Goal: Transaction & Acquisition: Purchase product/service

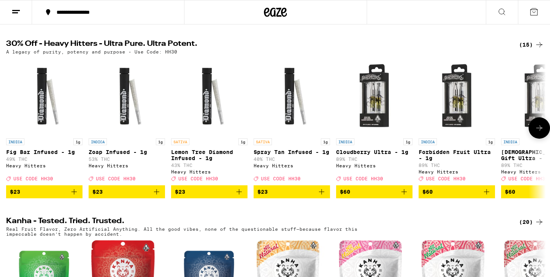
scroll to position [249, 0]
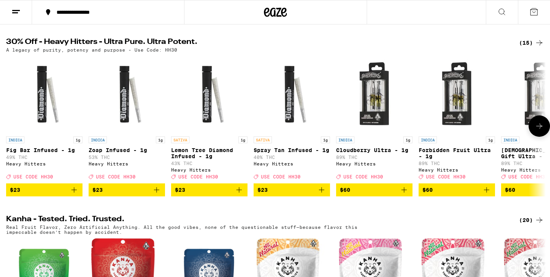
click at [537, 129] on icon at bounding box center [539, 125] width 6 height 5
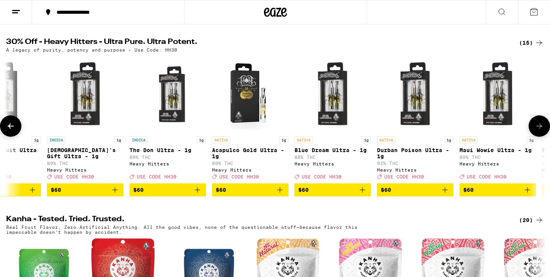
scroll to position [0, 455]
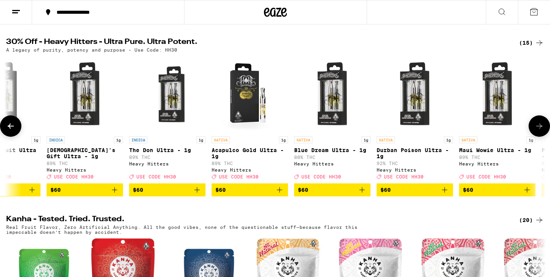
click at [537, 129] on icon at bounding box center [539, 125] width 6 height 5
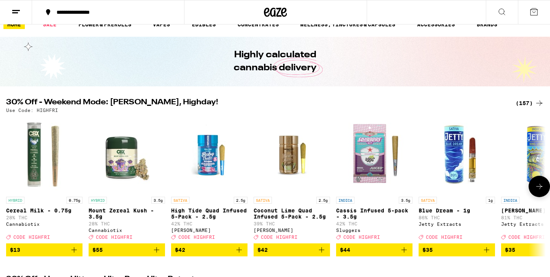
scroll to position [42, 0]
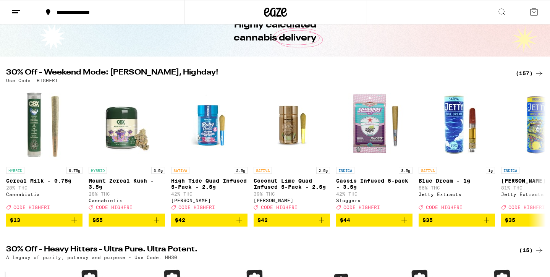
click at [534, 72] on div "(157)" at bounding box center [530, 73] width 28 height 9
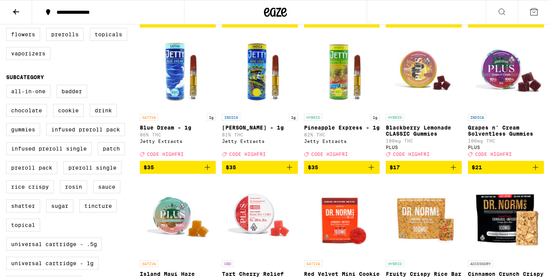
scroll to position [222, 0]
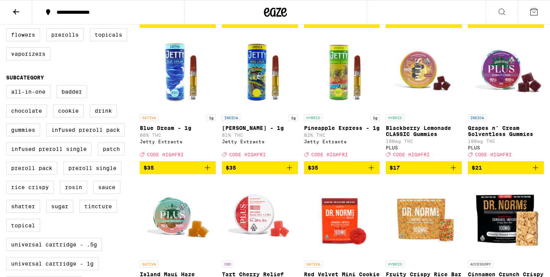
click at [296, 174] on button "$35" at bounding box center [260, 167] width 76 height 13
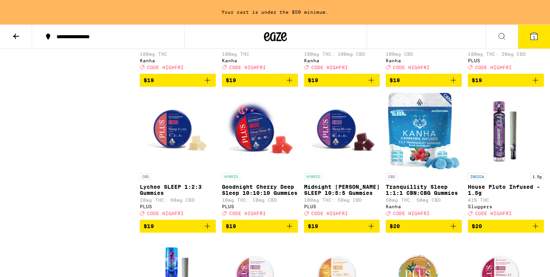
scroll to position [2661, 0]
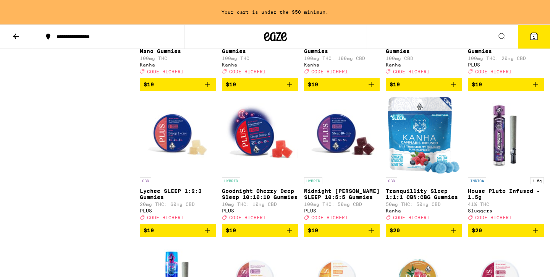
click at [536, 89] on icon "Add to bag" at bounding box center [535, 84] width 9 height 9
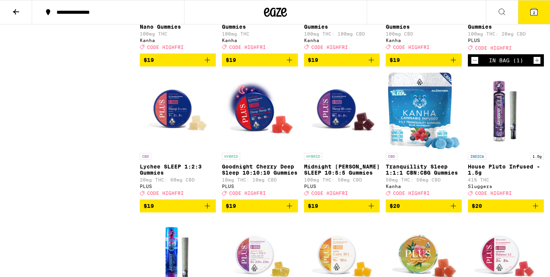
scroll to position [2636, 0]
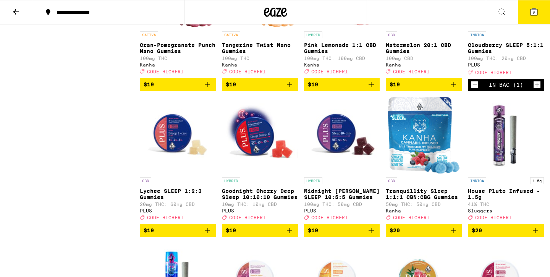
click at [538, 89] on icon "Increment" at bounding box center [537, 84] width 7 height 9
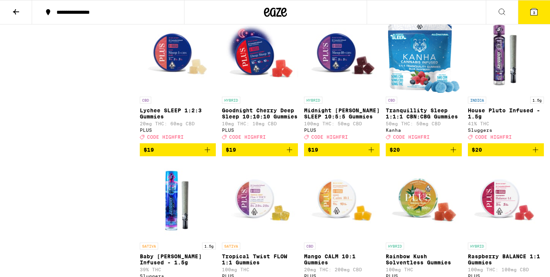
scroll to position [2745, 0]
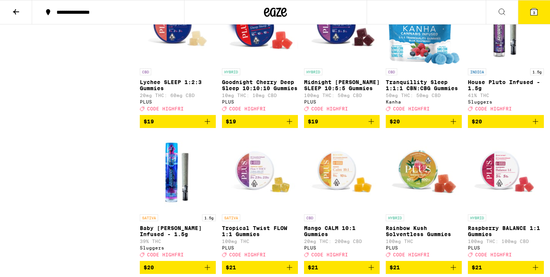
click at [373, 126] on icon "Add to bag" at bounding box center [371, 121] width 9 height 9
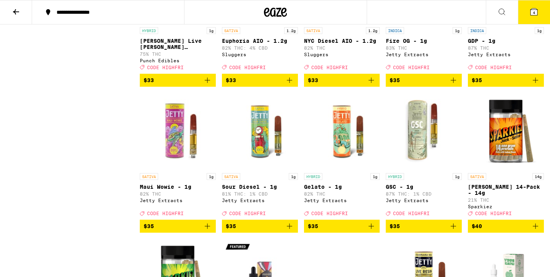
scroll to position [3861, 0]
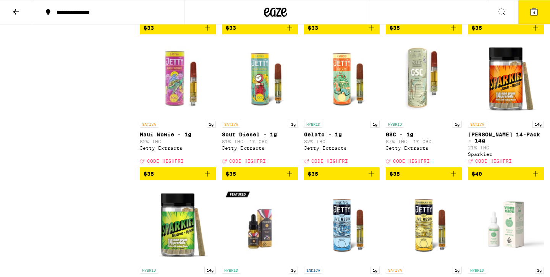
click at [536, 32] on icon "Add to bag" at bounding box center [535, 27] width 9 height 9
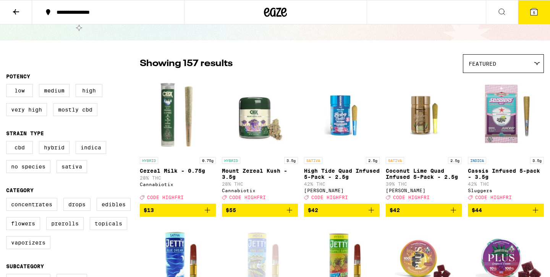
scroll to position [28, 0]
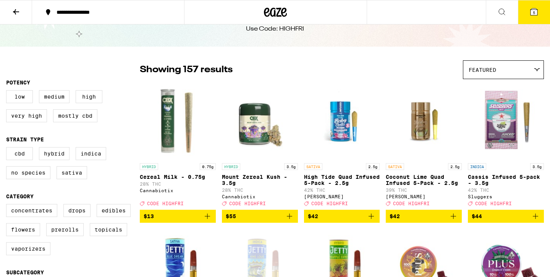
click at [373, 220] on icon "Add to bag" at bounding box center [371, 216] width 9 height 9
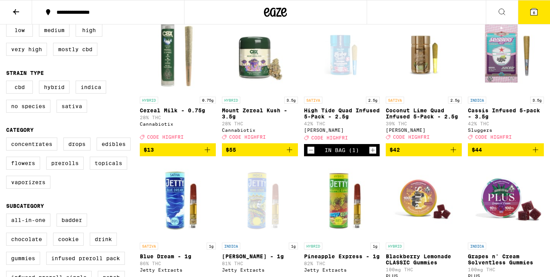
scroll to position [89, 0]
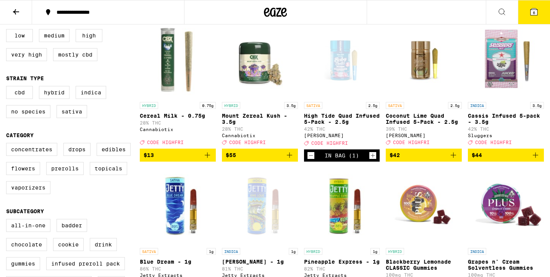
click at [311, 159] on icon "Decrement" at bounding box center [311, 155] width 7 height 9
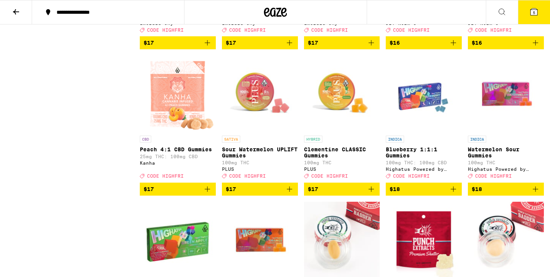
scroll to position [1980, 0]
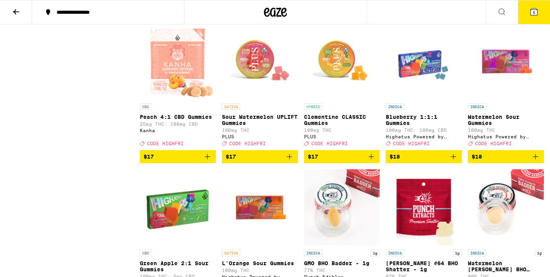
click at [532, 13] on icon at bounding box center [534, 11] width 7 height 7
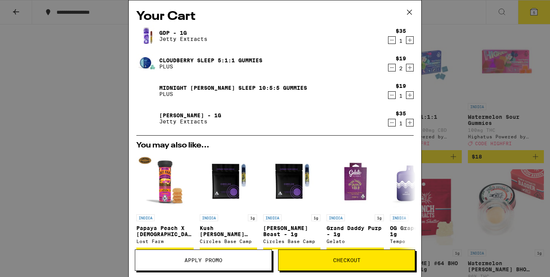
click at [392, 70] on icon "Decrement" at bounding box center [392, 67] width 7 height 9
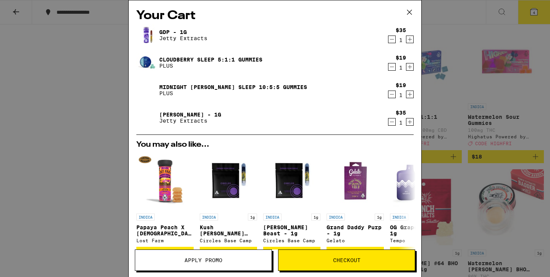
scroll to position [5, 0]
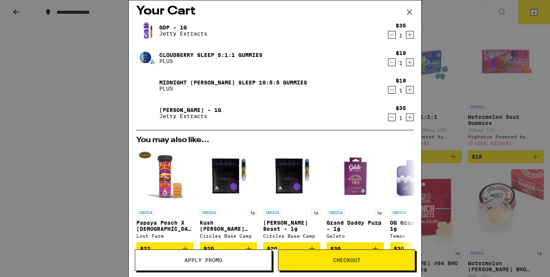
click at [390, 117] on icon "Decrement" at bounding box center [392, 117] width 7 height 9
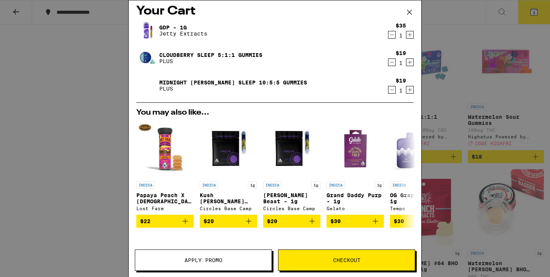
click at [410, 37] on icon "Increment" at bounding box center [410, 34] width 7 height 9
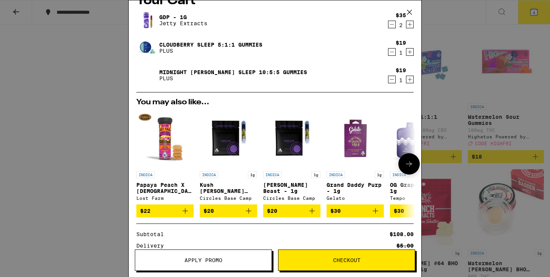
scroll to position [0, 0]
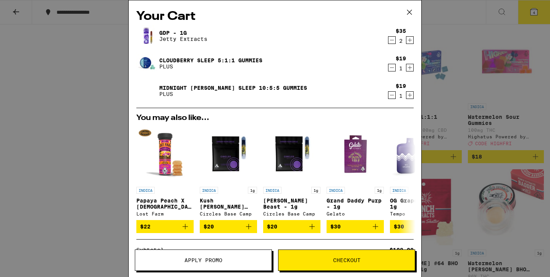
click at [410, 12] on icon at bounding box center [409, 11] width 11 height 11
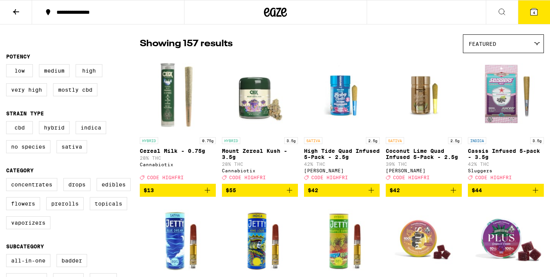
scroll to position [55, 0]
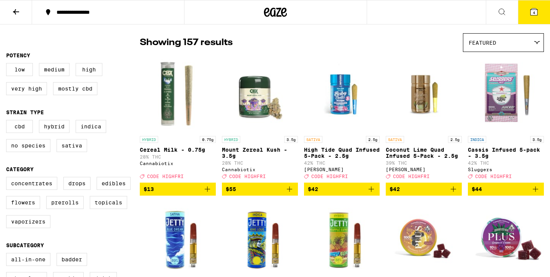
click at [530, 20] on button "4" at bounding box center [534, 12] width 32 height 24
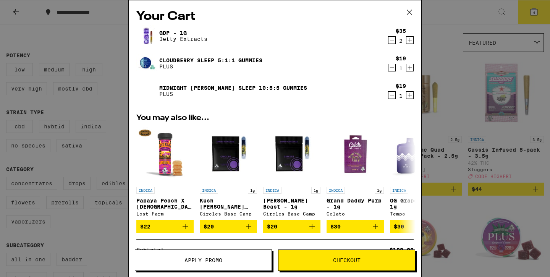
click at [411, 39] on icon "Increment" at bounding box center [410, 40] width 7 height 9
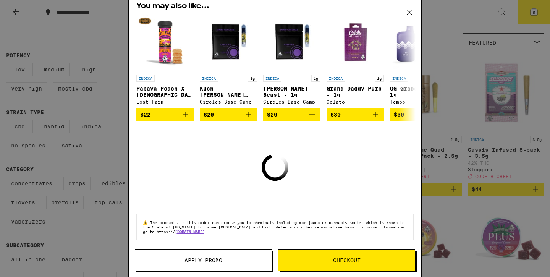
scroll to position [95, 0]
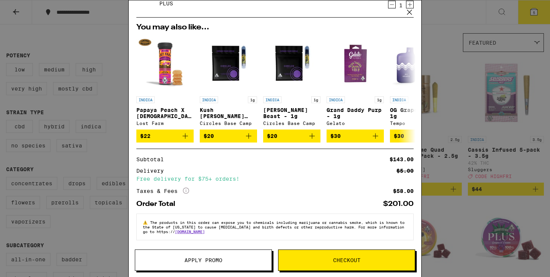
click at [206, 256] on button "Apply Promo" at bounding box center [203, 259] width 137 height 21
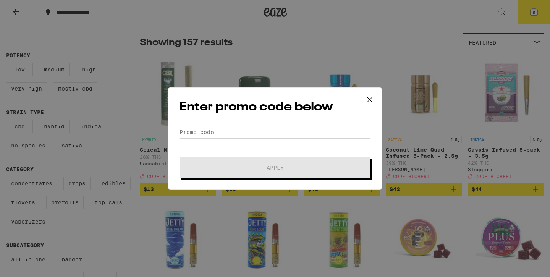
click at [231, 131] on input "Promo Code" at bounding box center [275, 131] width 192 height 11
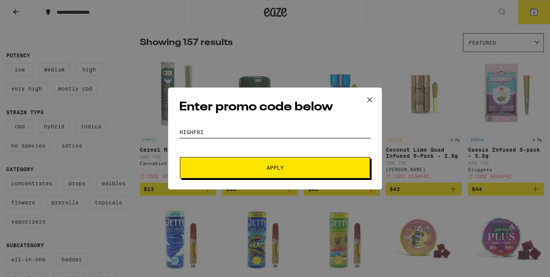
type input "highfri"
click at [293, 168] on span "Apply" at bounding box center [275, 167] width 138 height 5
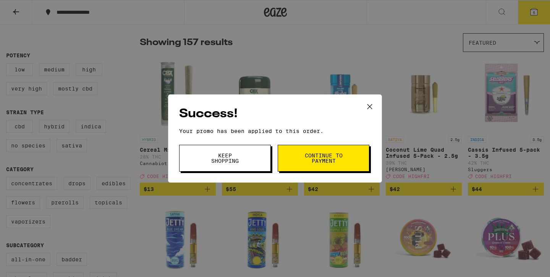
click at [304, 160] on span "Continue to payment" at bounding box center [323, 158] width 39 height 11
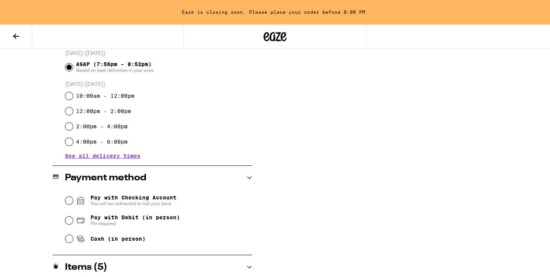
scroll to position [213, 0]
click at [113, 219] on span "Pay with Debit (in person)" at bounding box center [135, 217] width 89 height 6
click at [73, 219] on input "Pay with Debit (in person) Pin required" at bounding box center [69, 220] width 8 height 8
radio input "true"
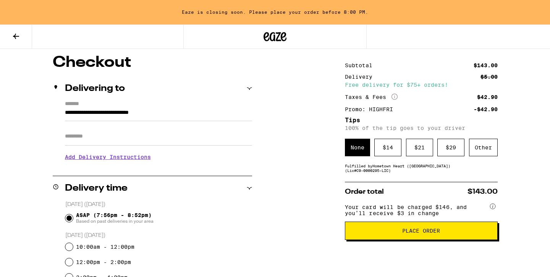
scroll to position [67, 0]
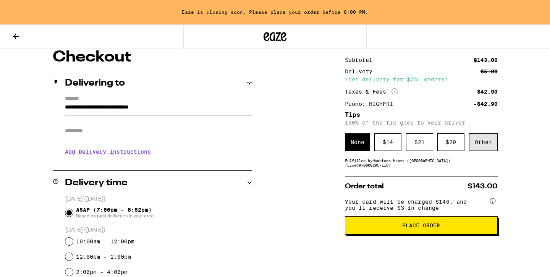
click at [486, 150] on div "Other" at bounding box center [483, 142] width 29 height 18
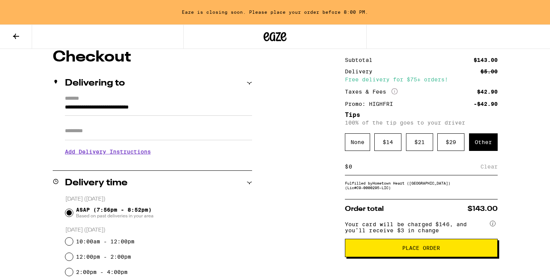
click at [448, 170] on input at bounding box center [414, 166] width 132 height 7
type input "5"
click at [492, 170] on div "Save" at bounding box center [491, 166] width 14 height 17
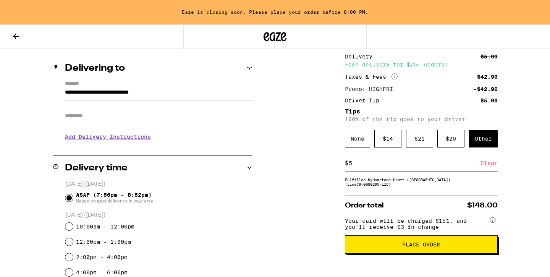
scroll to position [83, 0]
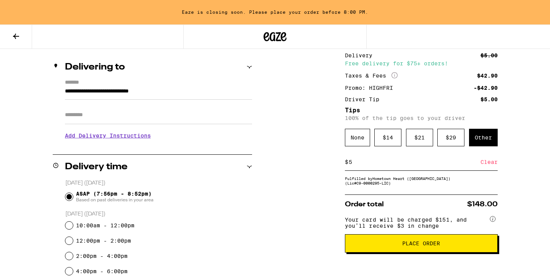
click at [434, 246] on span "Place Order" at bounding box center [421, 243] width 38 height 5
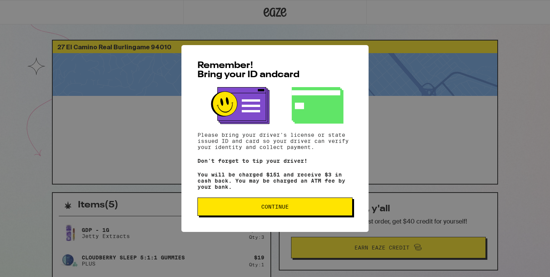
click at [306, 209] on span "Continue" at bounding box center [275, 206] width 142 height 5
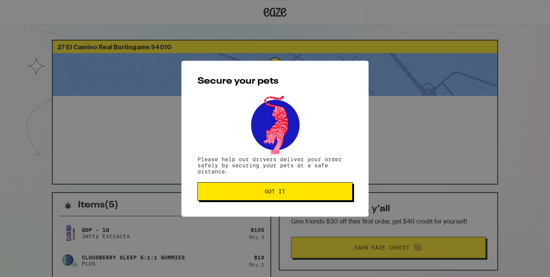
click at [288, 193] on span "Got it" at bounding box center [275, 191] width 142 height 5
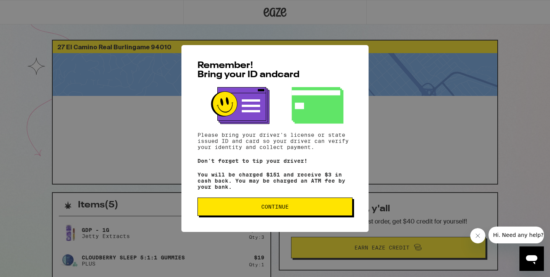
click at [277, 209] on span "Continue" at bounding box center [275, 206] width 28 height 5
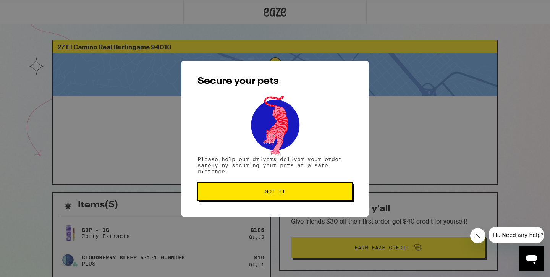
click at [259, 193] on span "Got it" at bounding box center [275, 191] width 142 height 5
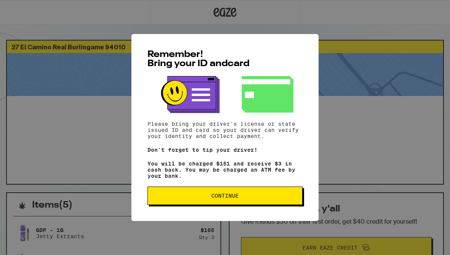
click at [241, 198] on span "Continue" at bounding box center [225, 195] width 142 height 5
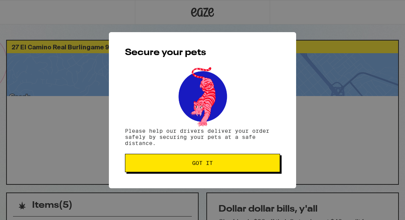
click at [210, 163] on span "Got it" at bounding box center [202, 162] width 21 height 5
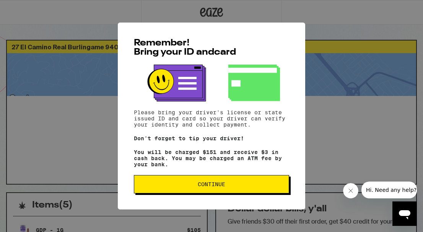
click at [216, 187] on span "Continue" at bounding box center [212, 183] width 28 height 5
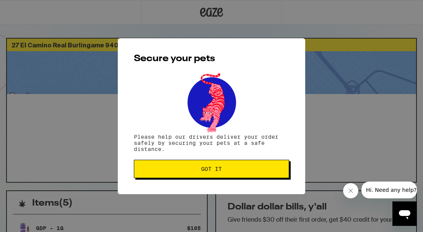
click at [216, 168] on span "Got it" at bounding box center [211, 168] width 21 height 5
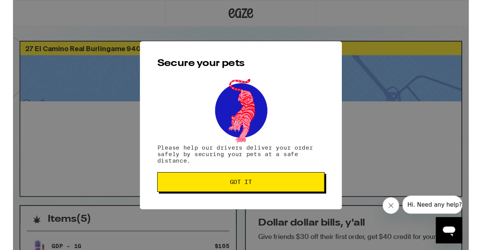
scroll to position [1, 0]
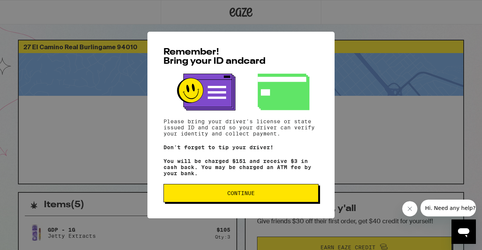
click at [276, 196] on span "Continue" at bounding box center [241, 193] width 142 height 5
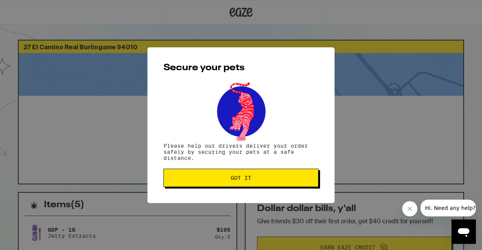
click at [259, 187] on button "Got it" at bounding box center [241, 178] width 155 height 18
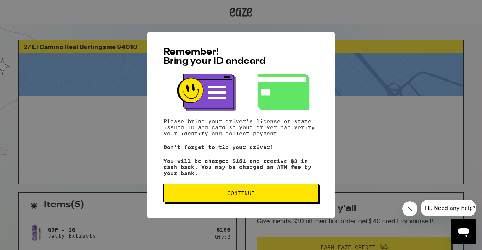
click at [264, 196] on span "Continue" at bounding box center [241, 193] width 142 height 5
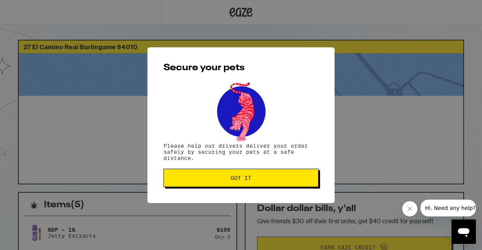
click at [255, 179] on span "Got it" at bounding box center [241, 177] width 142 height 5
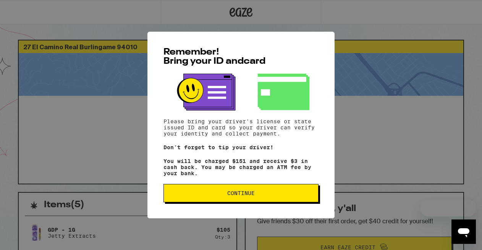
click at [281, 193] on button "Continue" at bounding box center [241, 193] width 155 height 18
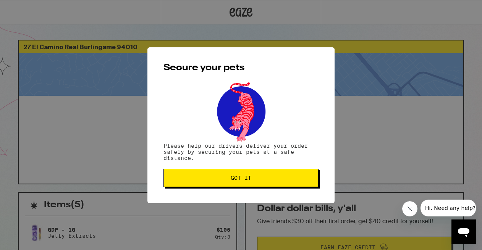
click at [276, 182] on button "Got it" at bounding box center [241, 178] width 155 height 18
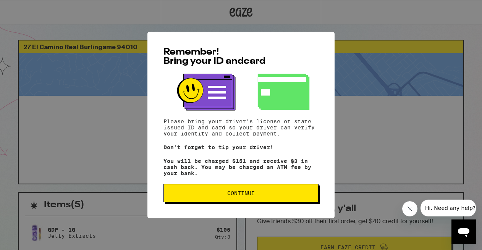
click at [248, 196] on span "Continue" at bounding box center [241, 193] width 28 height 5
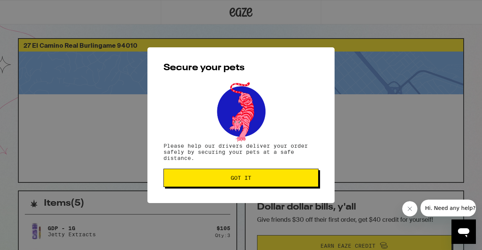
click at [235, 172] on button "Got it" at bounding box center [241, 178] width 155 height 18
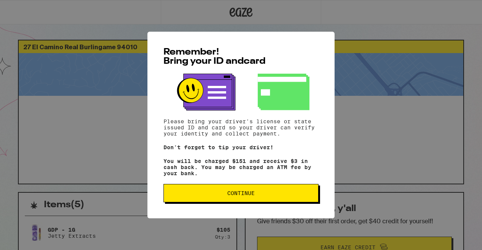
click at [290, 202] on button "Continue" at bounding box center [241, 193] width 155 height 18
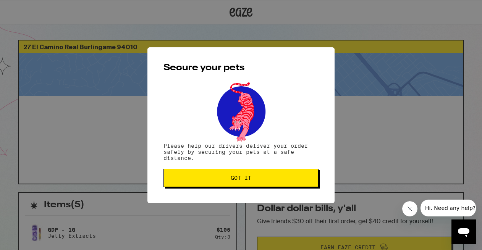
click at [264, 178] on span "Got it" at bounding box center [241, 177] width 142 height 5
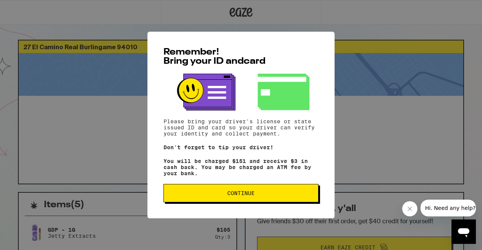
click at [255, 201] on button "Continue" at bounding box center [241, 193] width 155 height 18
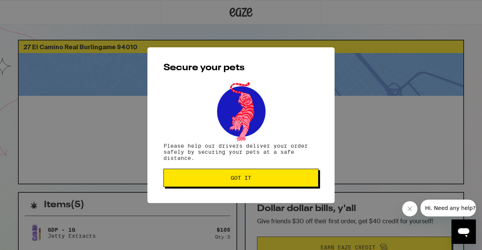
click at [253, 179] on span "Got it" at bounding box center [241, 177] width 142 height 5
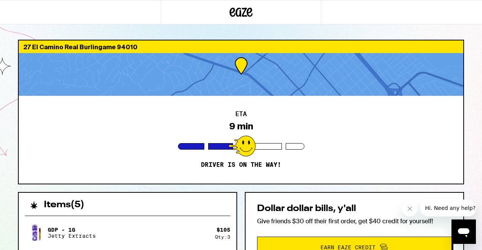
click at [70, 155] on div "ETA 9 min Driver is on the way!" at bounding box center [241, 140] width 445 height 88
